Goal: Transaction & Acquisition: Purchase product/service

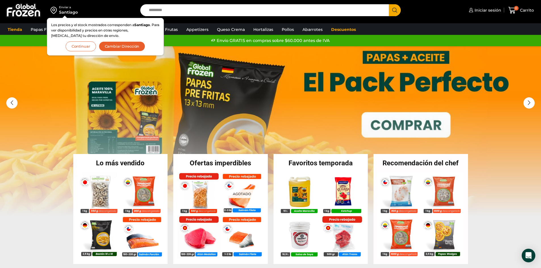
click at [79, 45] on button "Continuar" at bounding box center [81, 46] width 30 height 10
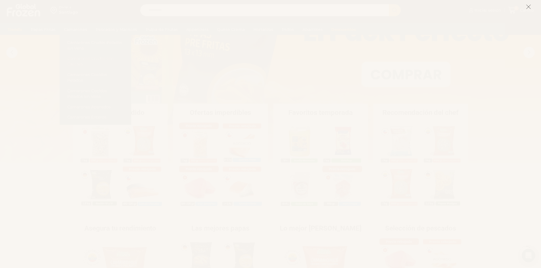
scroll to position [66, 0]
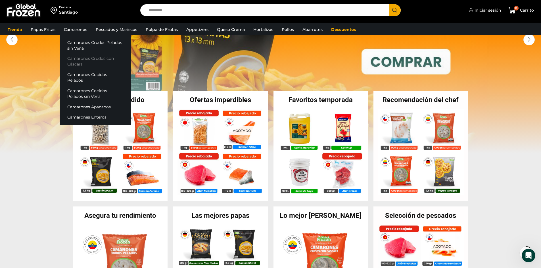
click at [80, 63] on link "Camarones Crudos con Cáscara" at bounding box center [96, 61] width 72 height 16
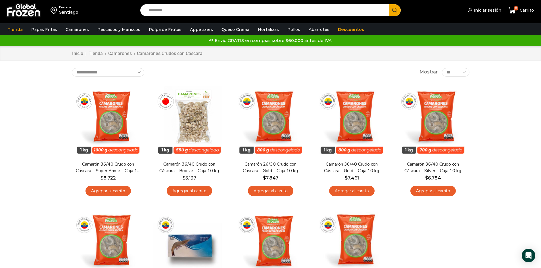
click at [3, 171] on div "Enviar a Santiago Search input Search Iniciar sesión" at bounding box center [270, 187] width 541 height 375
click at [18, 171] on div "Enviar a Santiago Search input Search Iniciar sesión" at bounding box center [270, 187] width 541 height 375
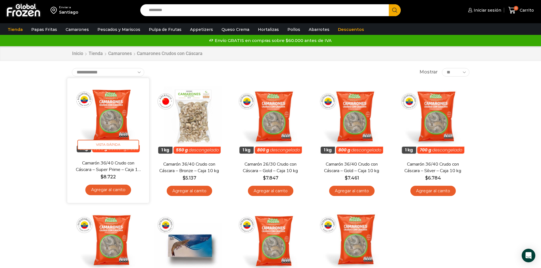
click at [112, 110] on img at bounding box center [108, 118] width 73 height 73
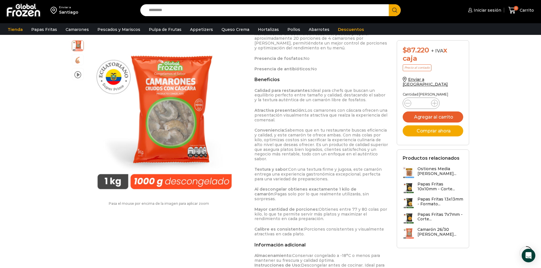
scroll to position [398, 0]
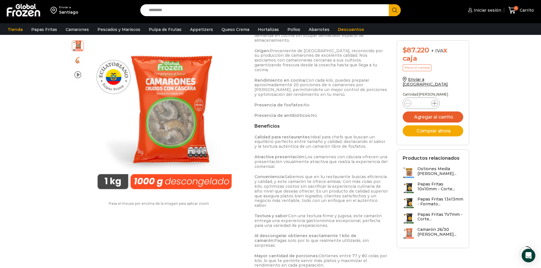
click at [431, 100] on span at bounding box center [434, 103] width 7 height 7
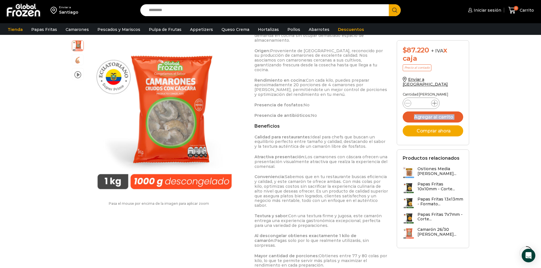
click at [431, 100] on span at bounding box center [434, 103] width 7 height 7
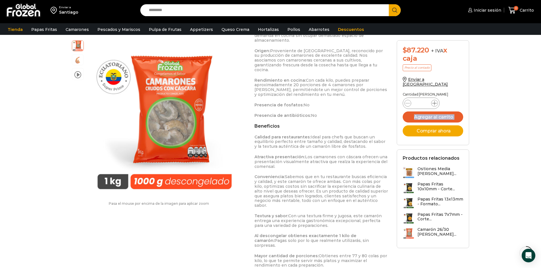
click at [431, 100] on span at bounding box center [434, 103] width 7 height 7
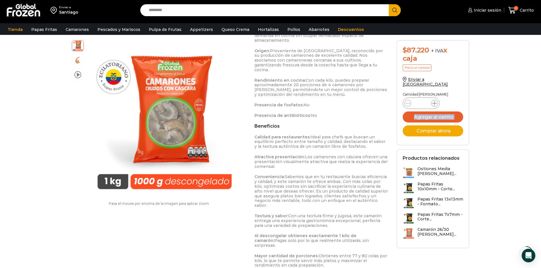
click at [431, 100] on span at bounding box center [434, 103] width 7 height 7
type input "**"
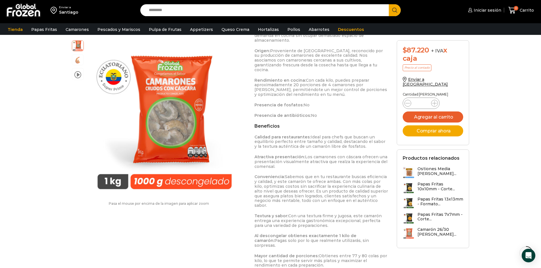
click at [463, 94] on form "$ 87.220 + IVA x caja Precio al contado Enviar a [GEOGRAPHIC_DATA] Cantidad [PE…" at bounding box center [432, 92] width 73 height 105
click at [431, 113] on button "Agregar al carrito" at bounding box center [432, 117] width 61 height 11
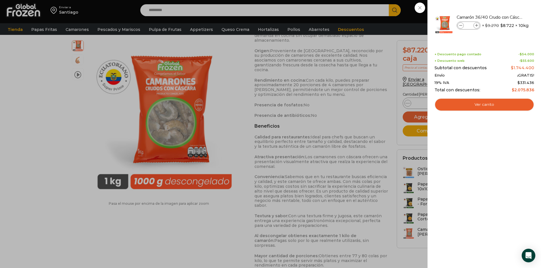
click at [506, 17] on div "20 [GEOGRAPHIC_DATA] 20 20 Shopping Cart" at bounding box center [520, 10] width 28 height 13
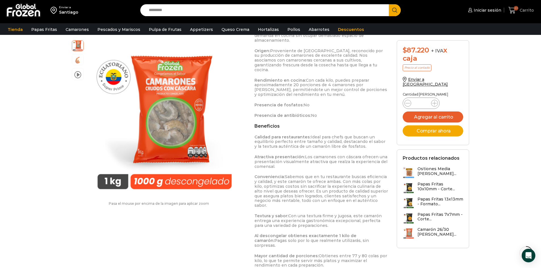
click at [512, 11] on icon at bounding box center [512, 11] width 8 height 8
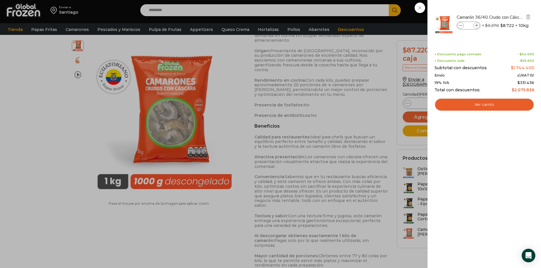
click at [462, 25] on icon at bounding box center [460, 25] width 3 height 3
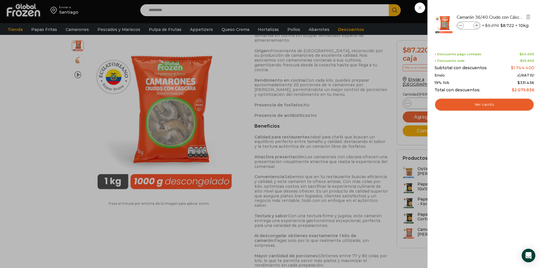
click at [462, 25] on icon at bounding box center [460, 25] width 3 height 3
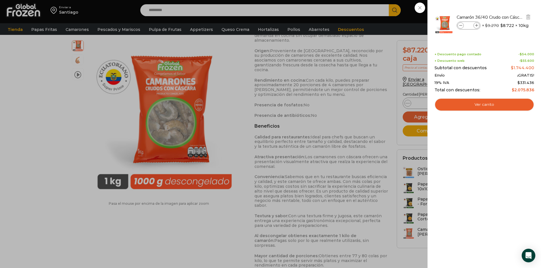
click at [462, 25] on icon at bounding box center [460, 25] width 3 height 3
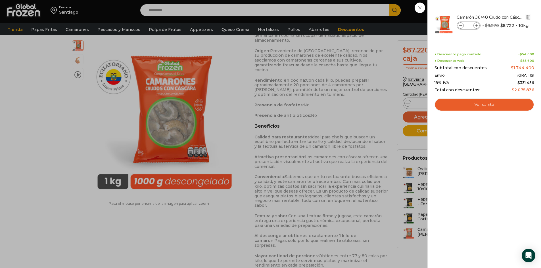
click at [462, 25] on icon at bounding box center [460, 25] width 3 height 3
type input "*"
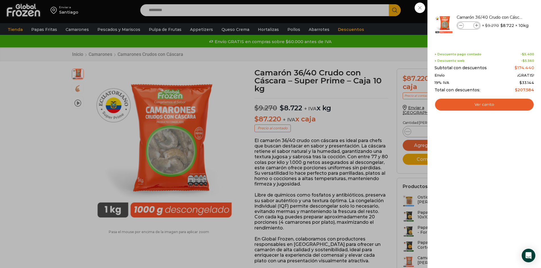
scroll to position [0, 0]
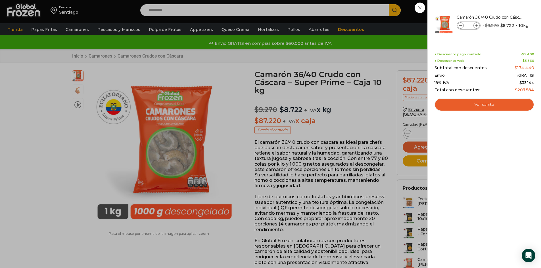
click at [506, 17] on div "2 [GEOGRAPHIC_DATA] 2 2 Shopping Cart *" at bounding box center [520, 10] width 28 height 13
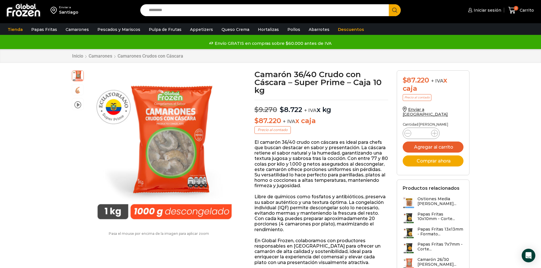
click at [282, 92] on h1 "Camarón 36/40 Crudo con Cáscara – Super Prime – Caja 10 kg" at bounding box center [321, 82] width 134 height 24
click at [79, 90] on img at bounding box center [77, 89] width 11 height 11
